Goal: Information Seeking & Learning: Learn about a topic

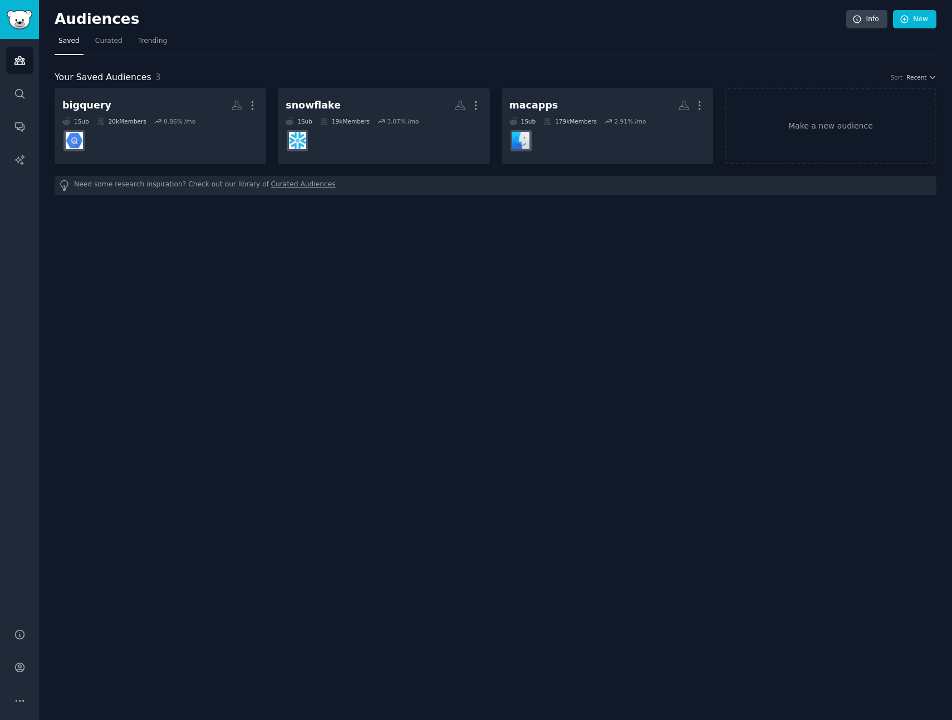
click at [554, 252] on div "Audiences Info New Saved Curated Trending Your Saved Audiences 3 Sort Recent bi…" at bounding box center [495, 360] width 913 height 720
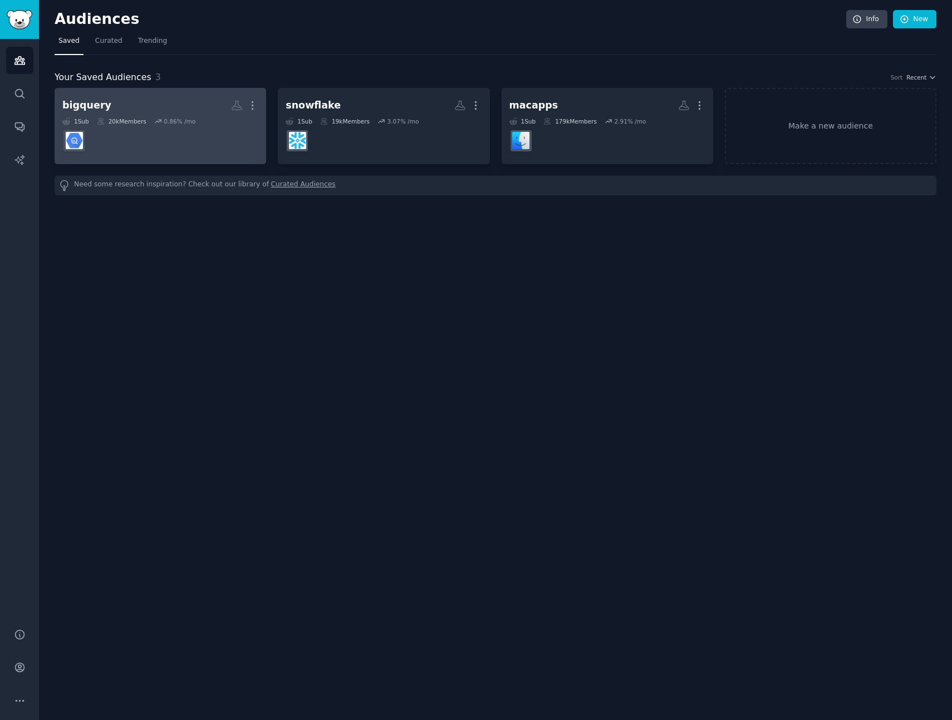
click at [213, 147] on dd at bounding box center [160, 140] width 196 height 31
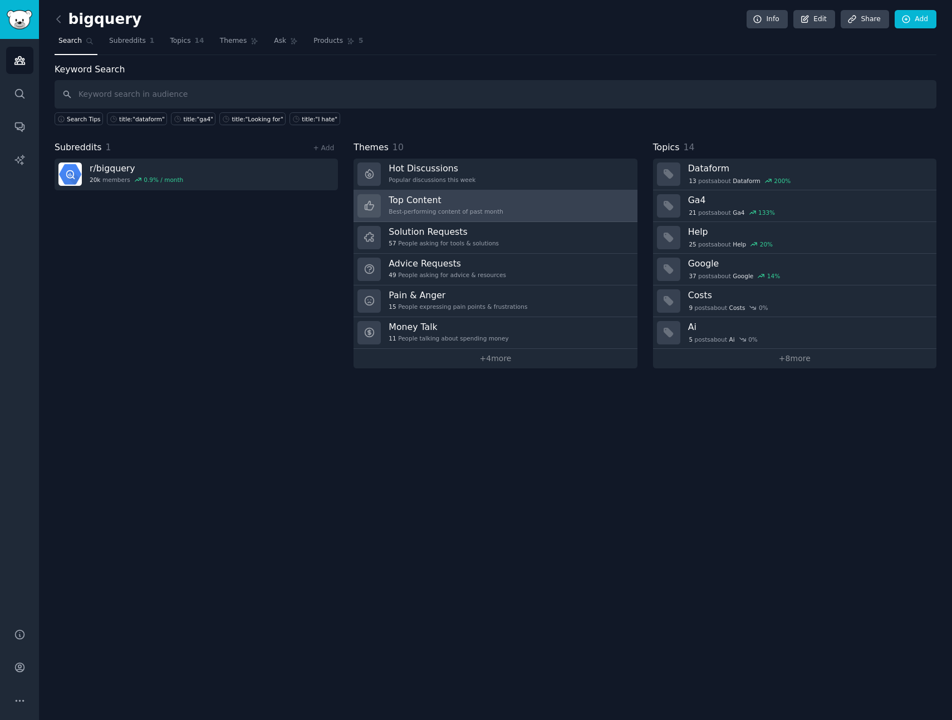
click at [423, 203] on h3 "Top Content" at bounding box center [445, 200] width 115 height 12
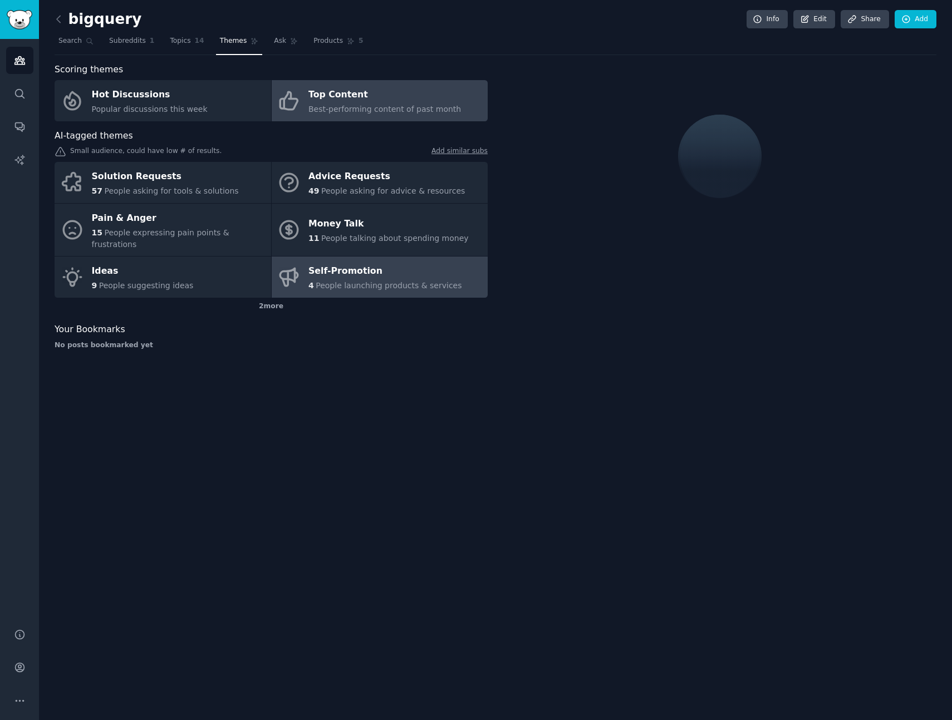
click at [407, 281] on span "People launching products & services" at bounding box center [389, 285] width 146 height 9
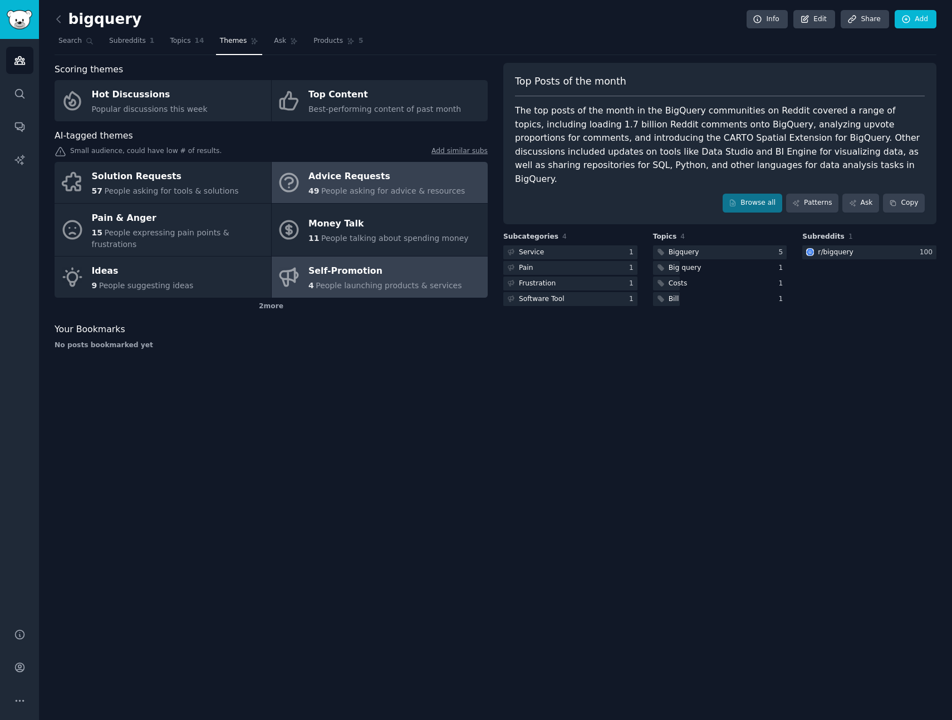
click at [383, 190] on span "People asking for advice & resources" at bounding box center [393, 190] width 144 height 9
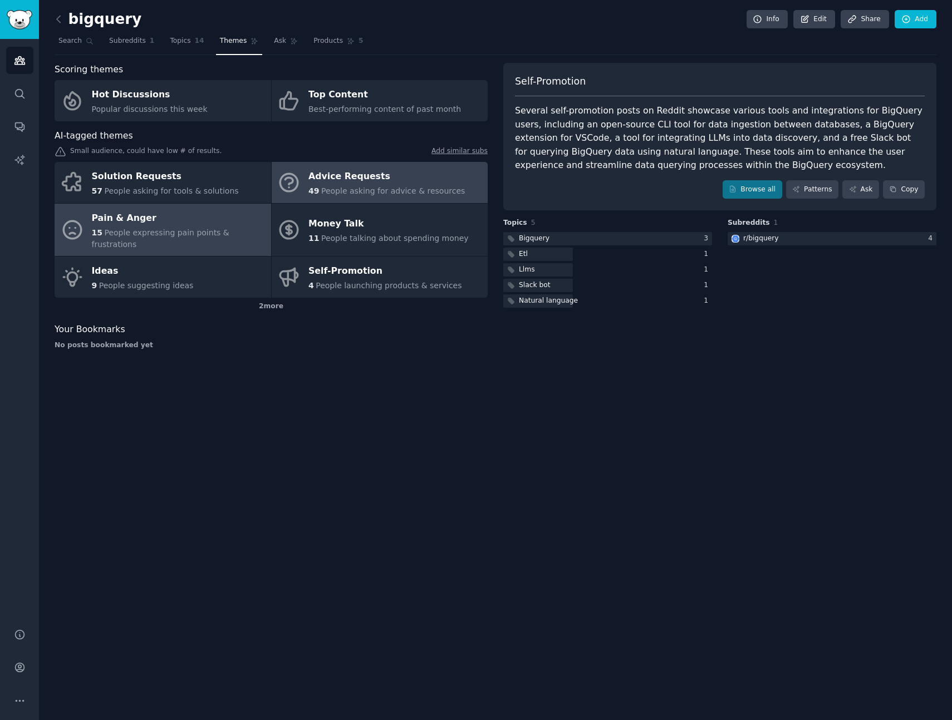
click at [184, 228] on span "People expressing pain points & frustrations" at bounding box center [160, 238] width 137 height 21
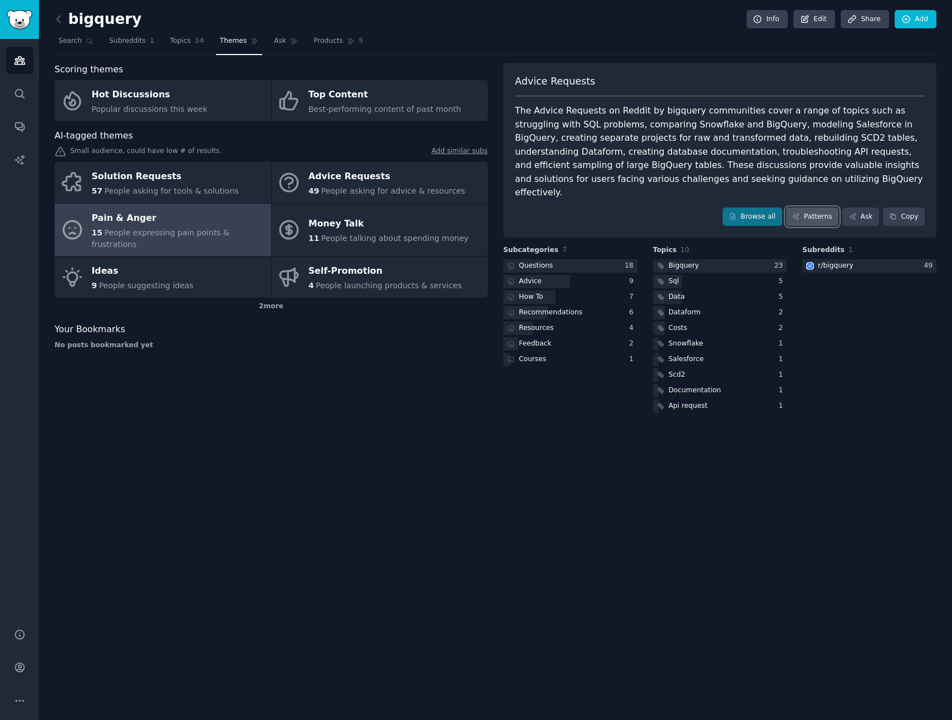
click at [816, 208] on link "Patterns" at bounding box center [812, 217] width 52 height 19
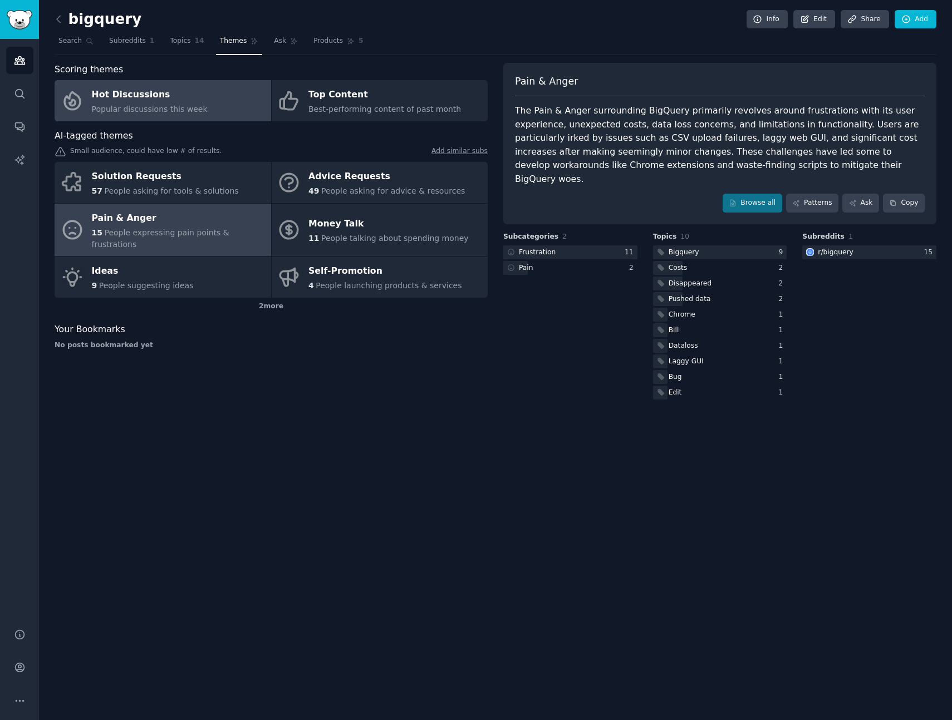
click at [152, 112] on span "Popular discussions this week" at bounding box center [150, 109] width 116 height 9
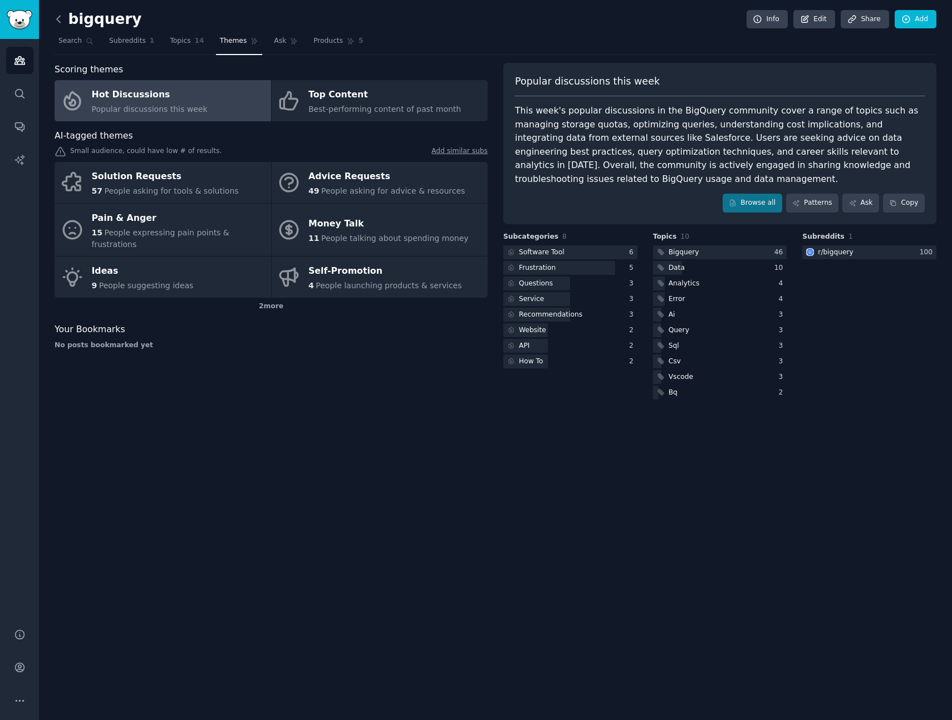
click at [55, 19] on icon at bounding box center [59, 19] width 12 height 12
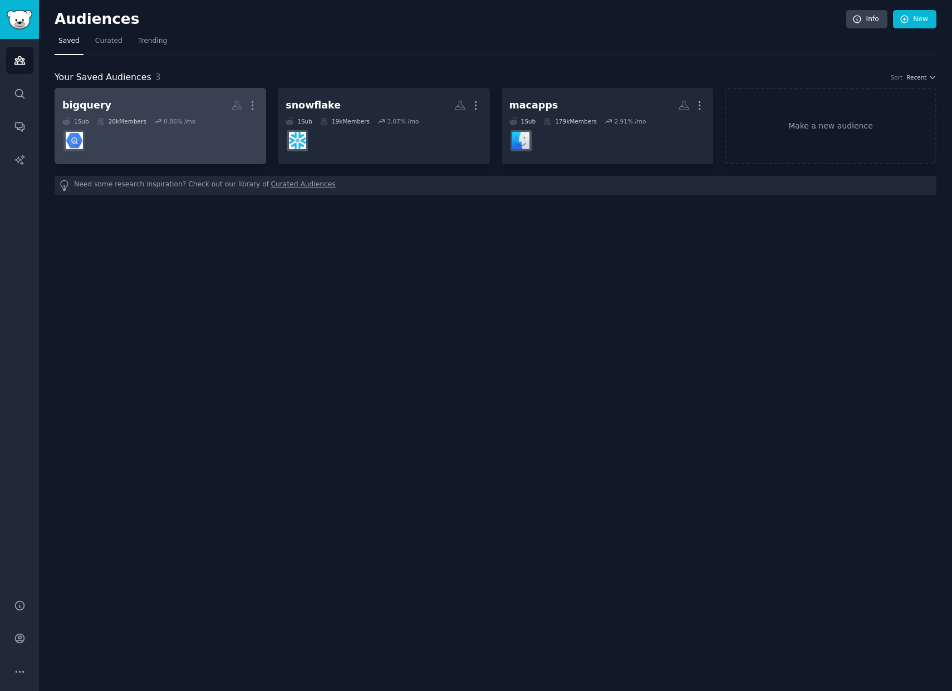
click at [120, 101] on h2 "bigquery Custom Audience More" at bounding box center [160, 105] width 196 height 19
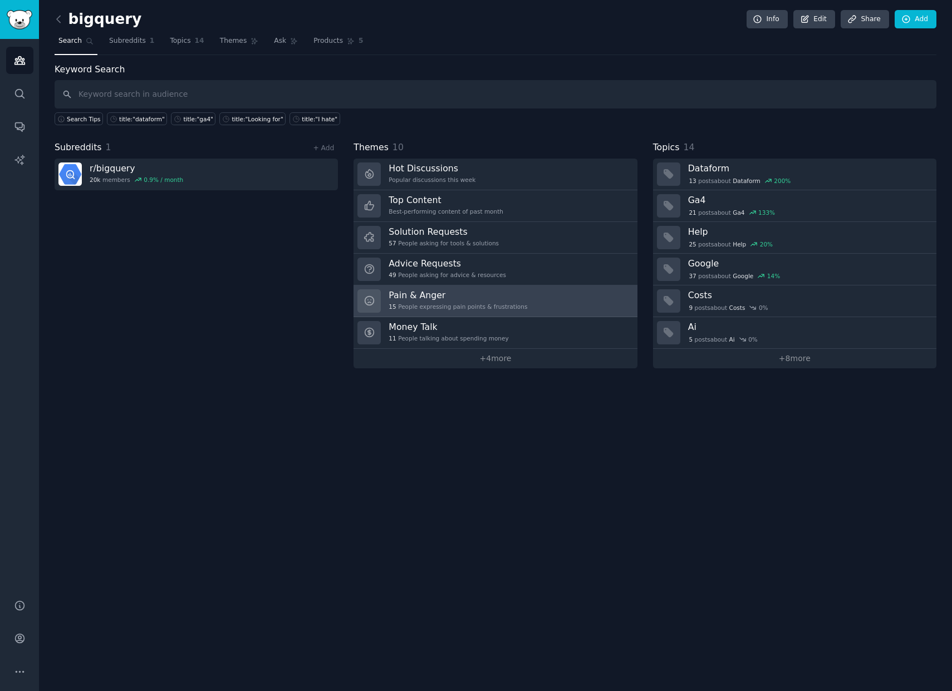
click at [504, 300] on h3 "Pain & Anger" at bounding box center [457, 295] width 139 height 12
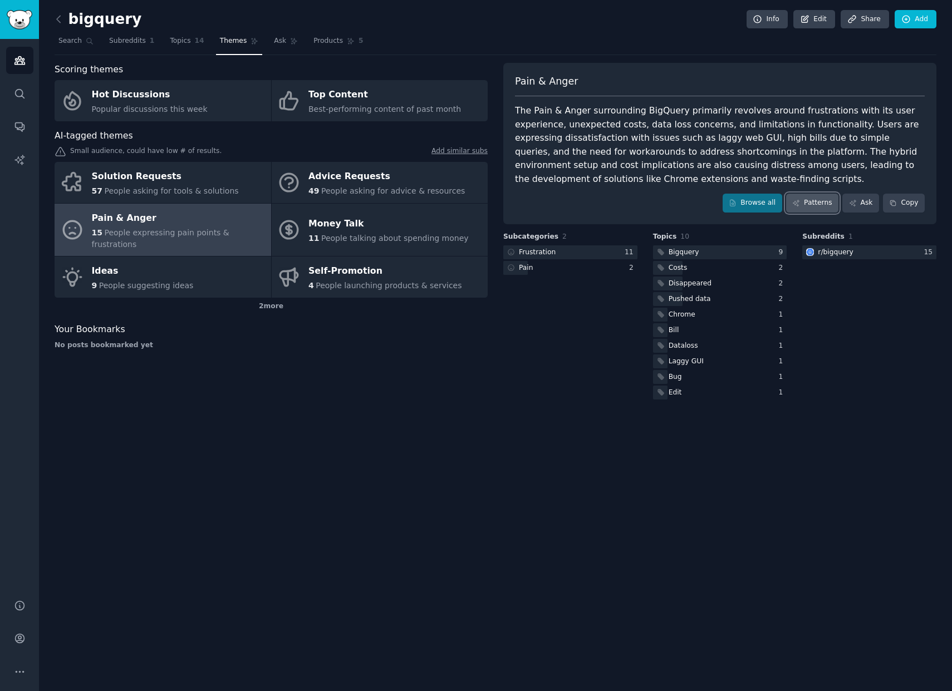
click at [824, 203] on link "Patterns" at bounding box center [812, 203] width 52 height 19
